Goal: Task Accomplishment & Management: Use online tool/utility

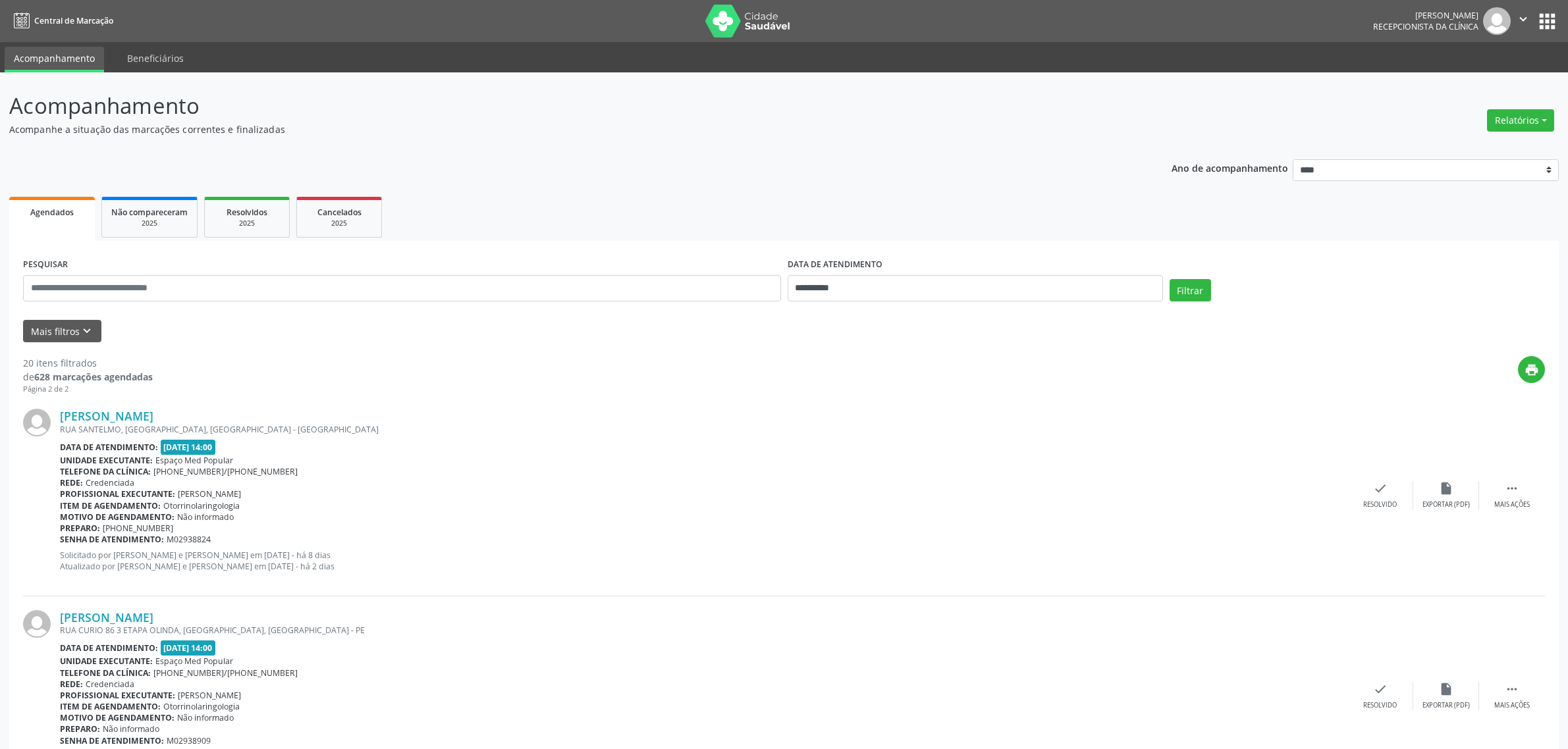
scroll to position [329, 0]
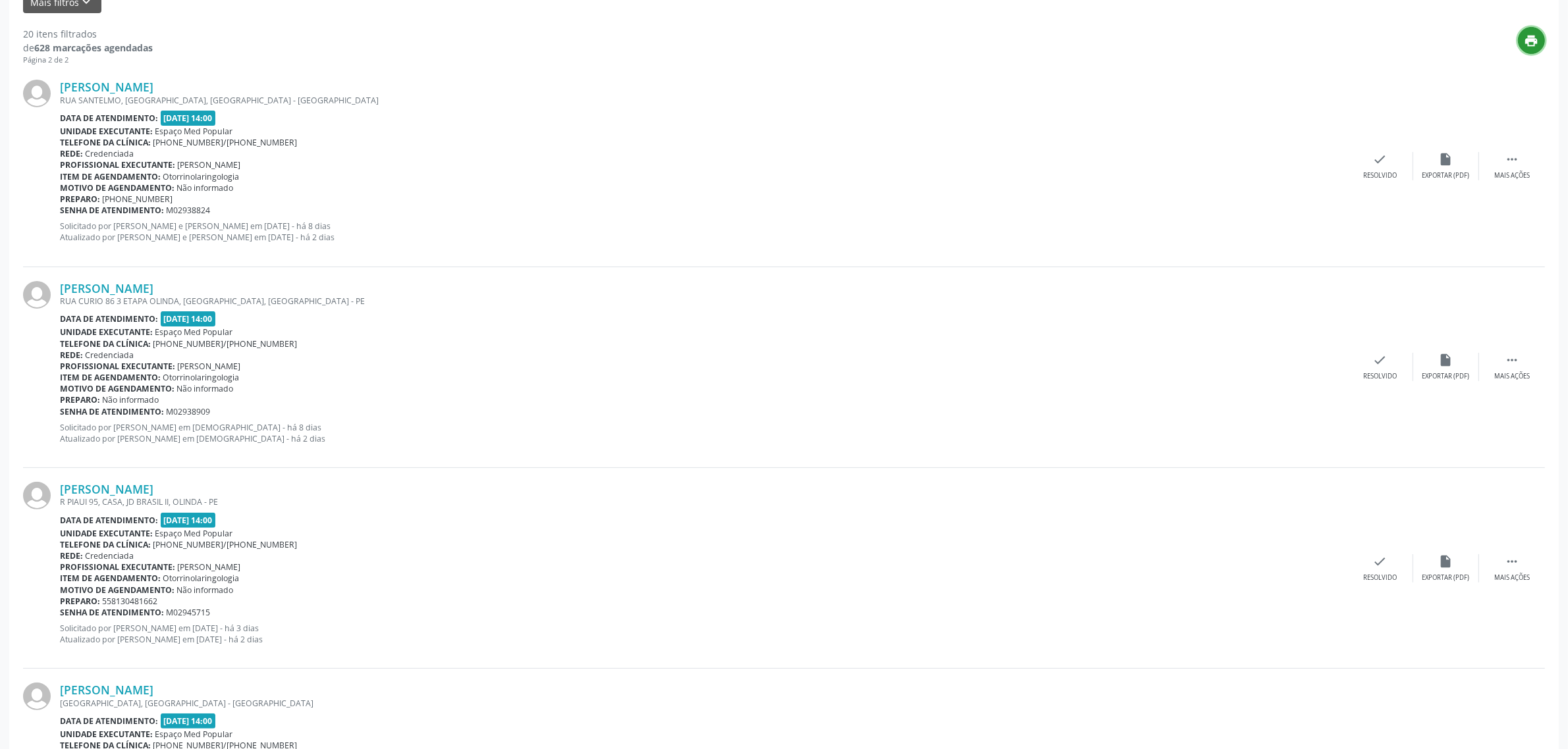
click at [1533, 42] on icon "print" at bounding box center [1532, 41] width 14 height 14
click at [1525, 42] on icon "print" at bounding box center [1532, 41] width 14 height 14
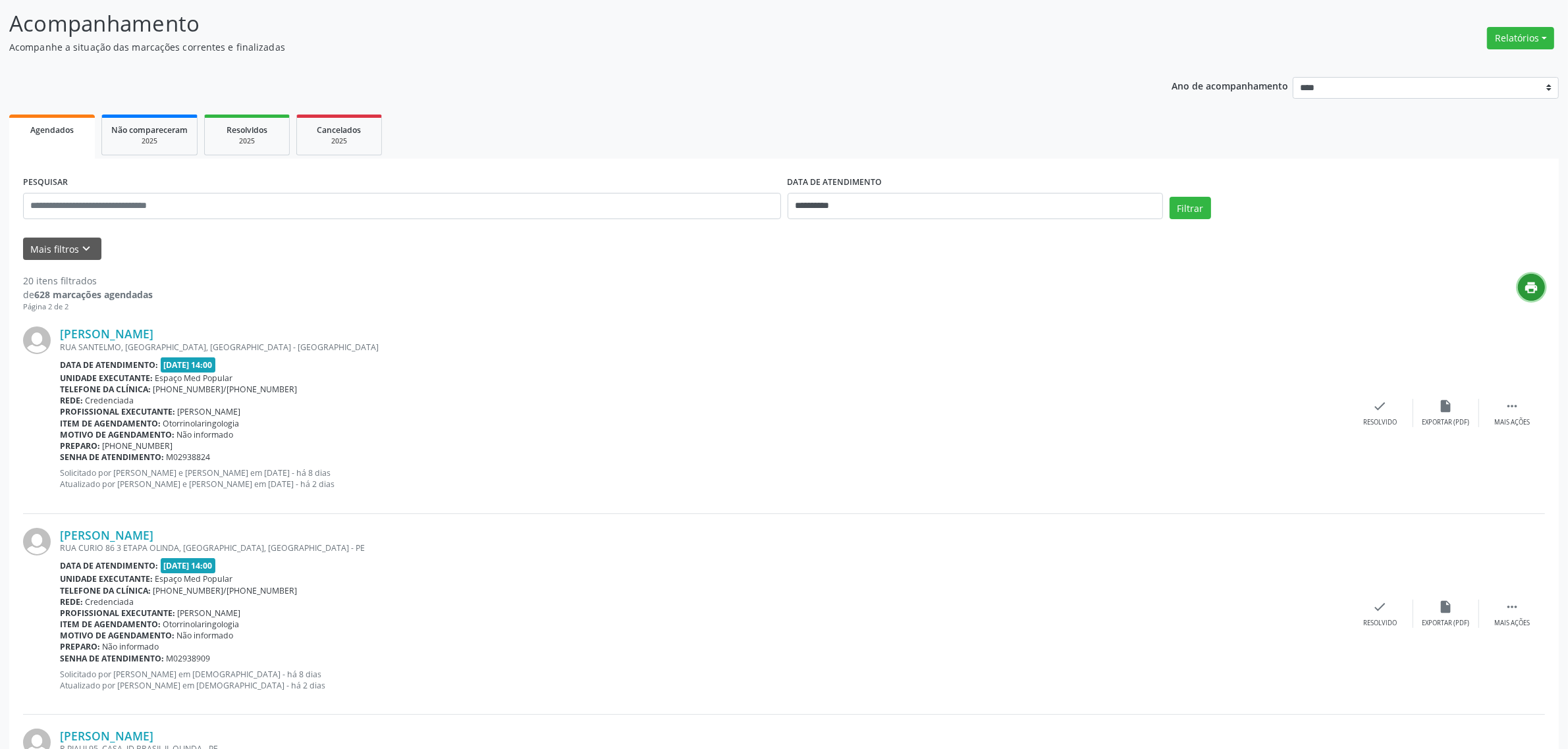
scroll to position [0, 0]
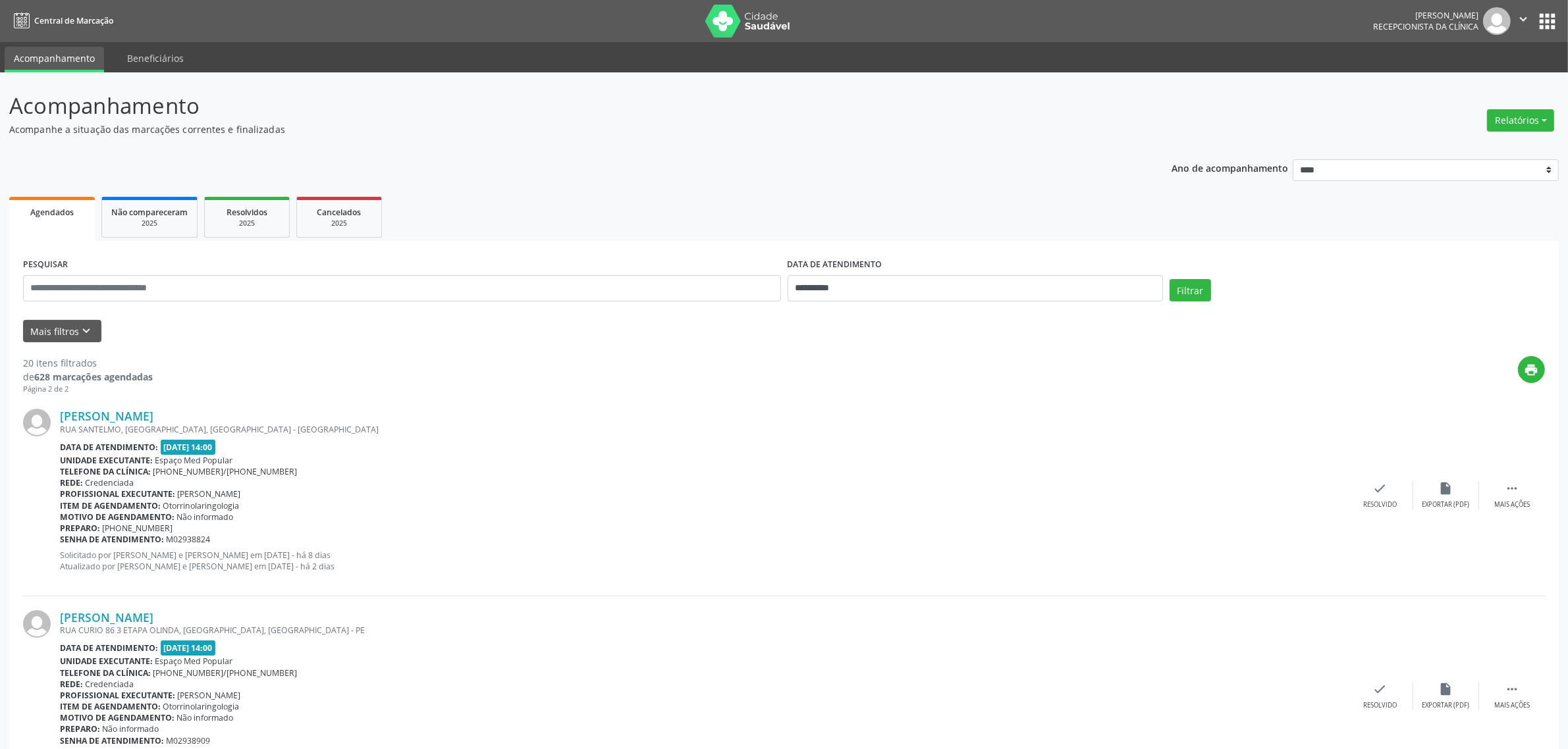
click at [1191, 290] on button "Filtrar" at bounding box center [1190, 290] width 42 height 22
click at [1530, 115] on button "Relatórios" at bounding box center [1521, 120] width 67 height 22
click at [1450, 143] on link "Agendamentos" at bounding box center [1485, 148] width 142 height 19
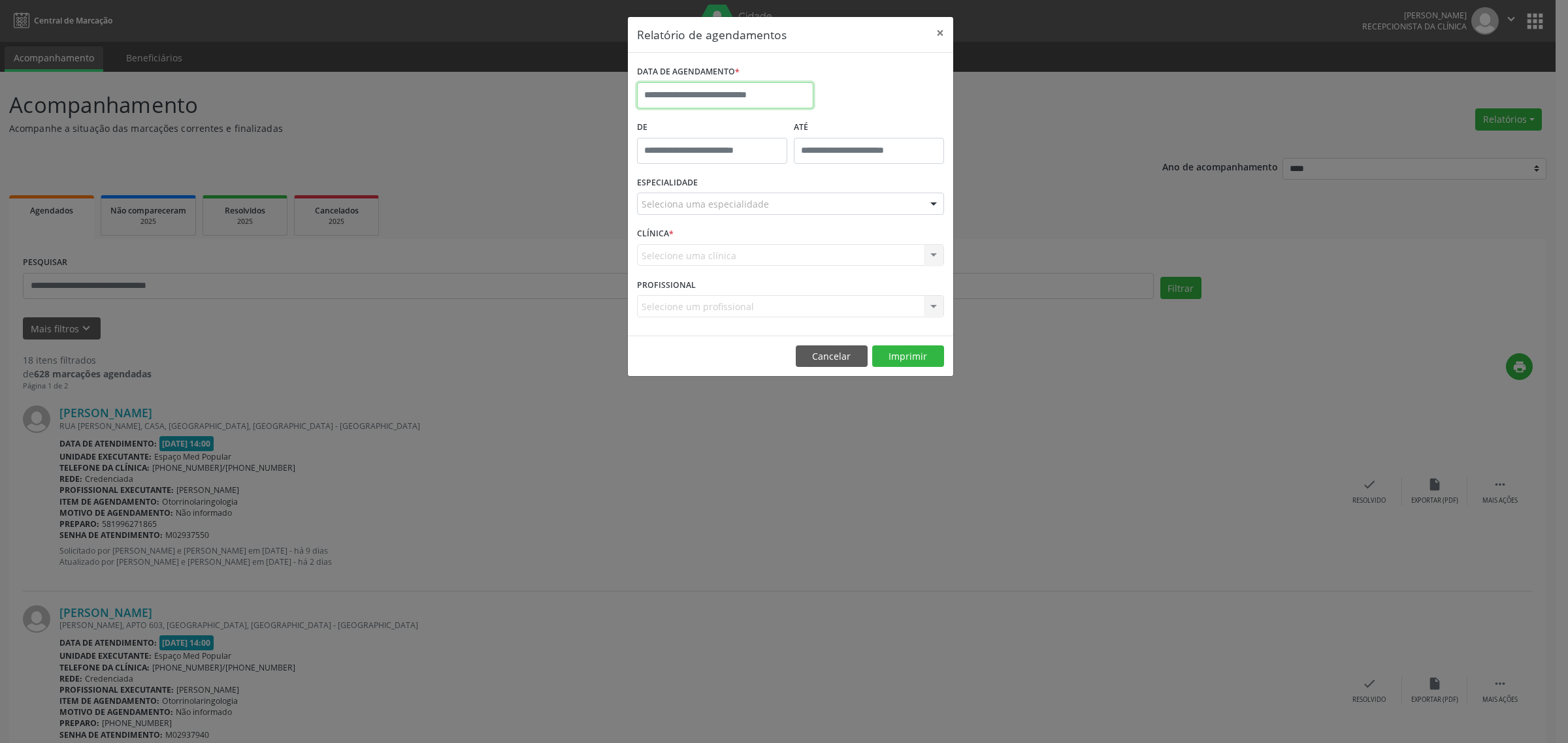
click at [743, 92] on input "text" at bounding box center [725, 95] width 176 height 26
click at [768, 242] on span "25" at bounding box center [766, 242] width 26 height 26
type input "**********"
click at [767, 239] on span "25" at bounding box center [766, 242] width 26 height 26
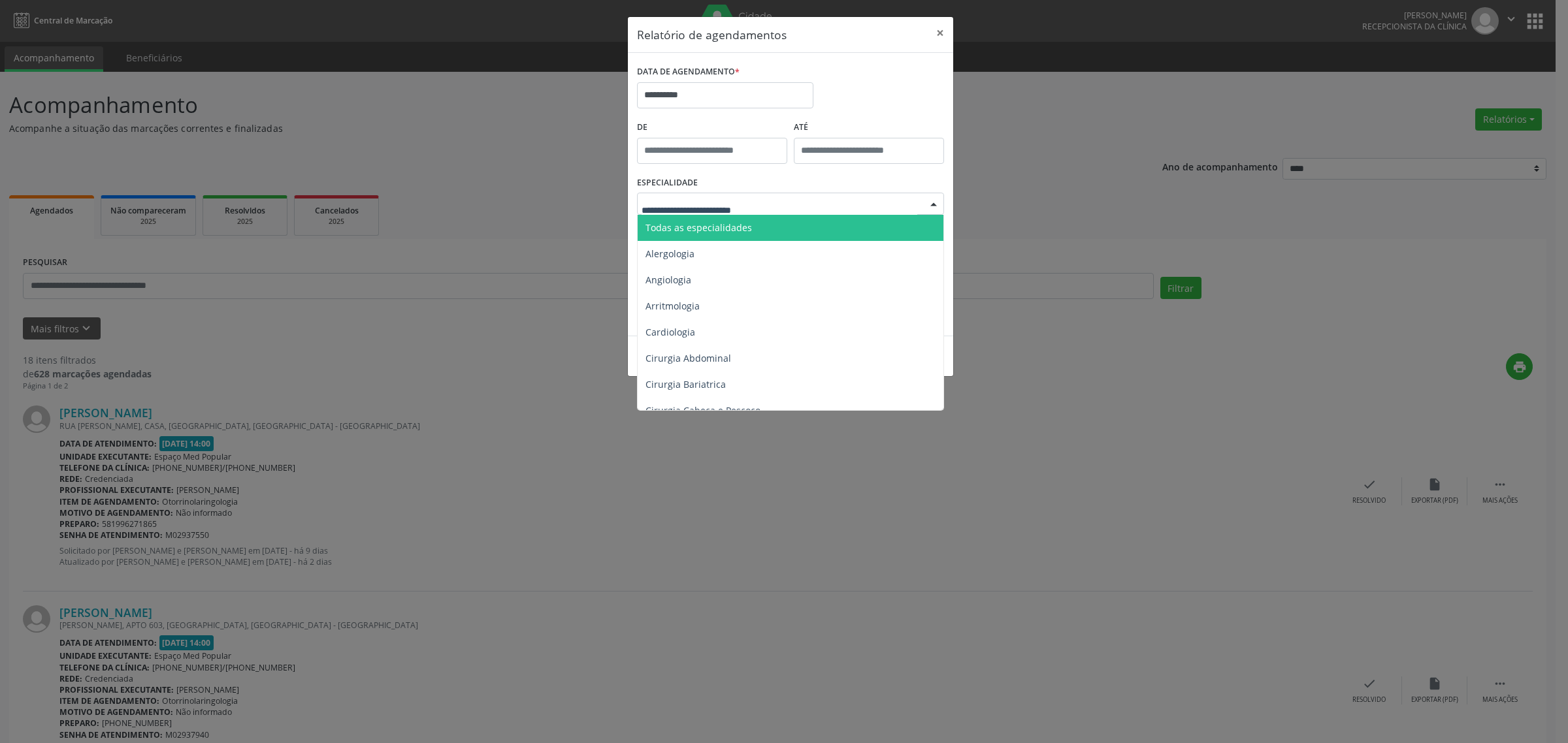
click at [749, 229] on span "Todas as especialidades" at bounding box center [791, 228] width 308 height 26
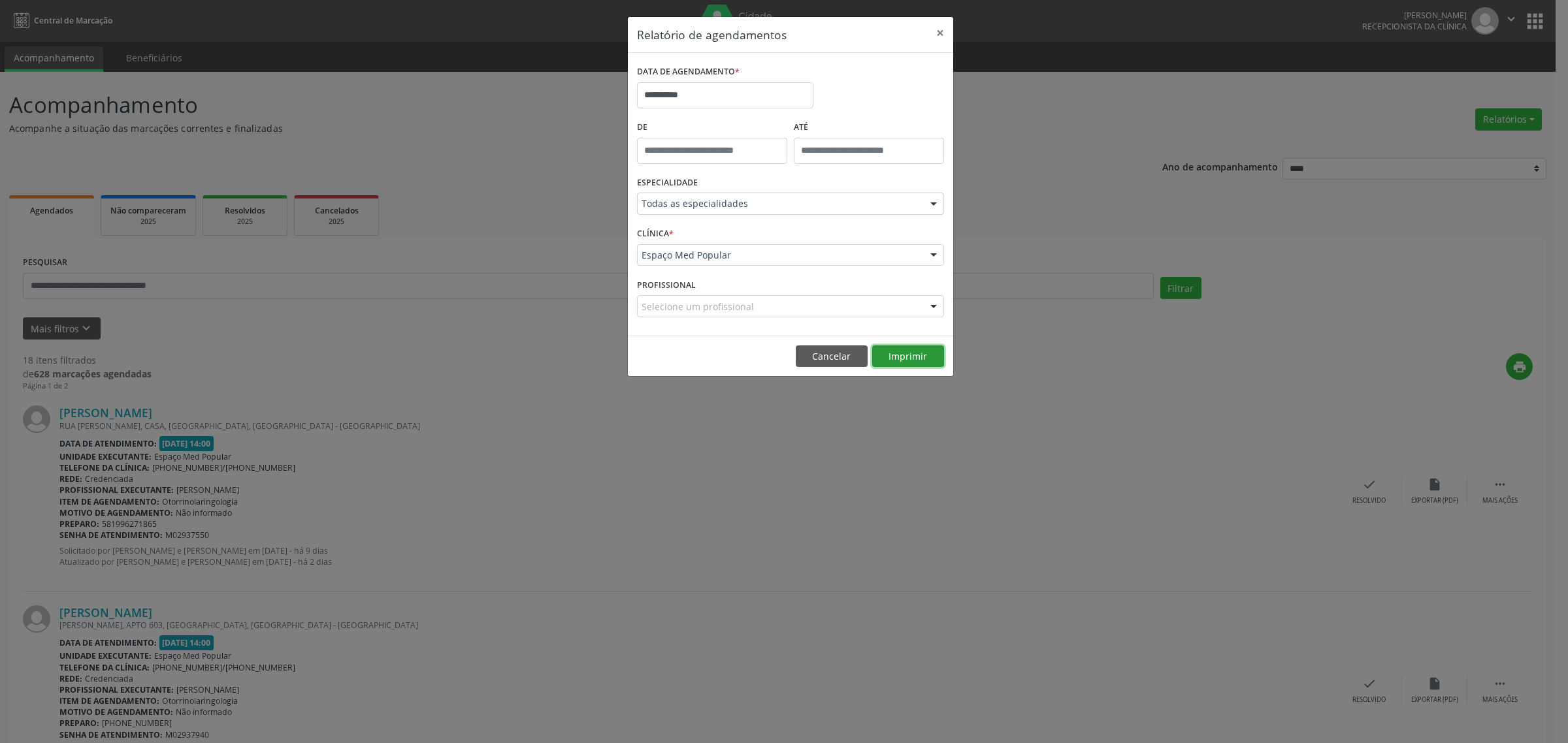
click at [913, 358] on button "Imprimir" at bounding box center [907, 356] width 72 height 22
click at [936, 34] on button "×" at bounding box center [940, 33] width 26 height 32
